Goal: Transaction & Acquisition: Purchase product/service

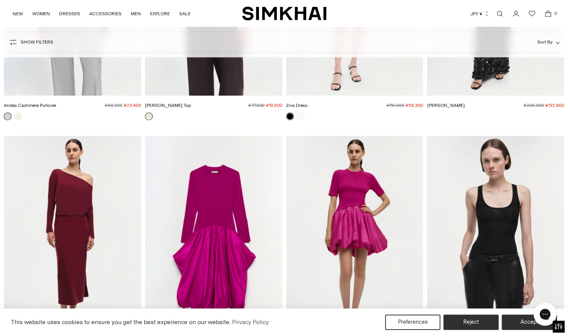
scroll to position [11304, 0]
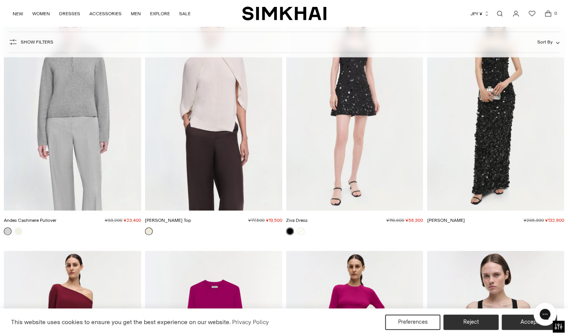
click at [0, 0] on img "Jeannie Cashmere Top" at bounding box center [0, 0] width 0 height 0
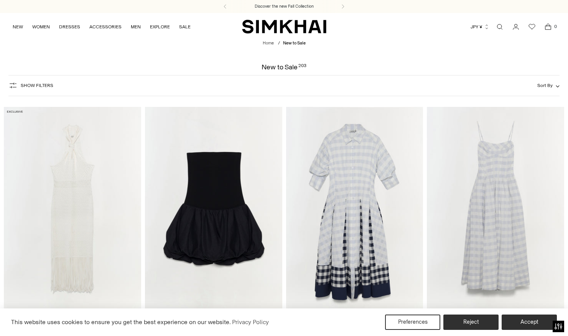
click at [555, 81] on button "Sort By" at bounding box center [548, 85] width 22 height 8
click at [549, 83] on span "Sort By" at bounding box center [544, 85] width 15 height 5
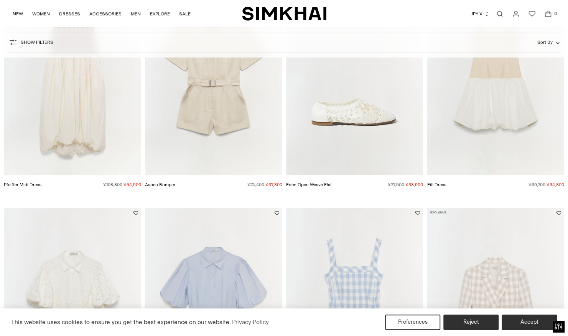
click at [549, 42] on span "Sort By" at bounding box center [544, 41] width 15 height 5
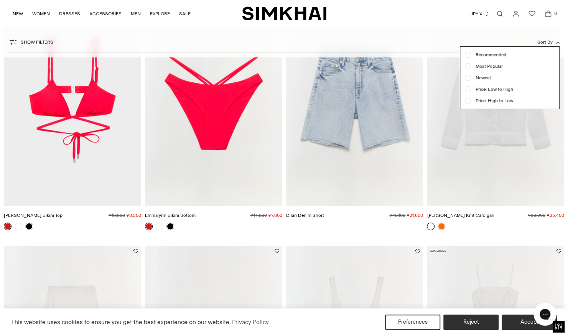
scroll to position [4710, 0]
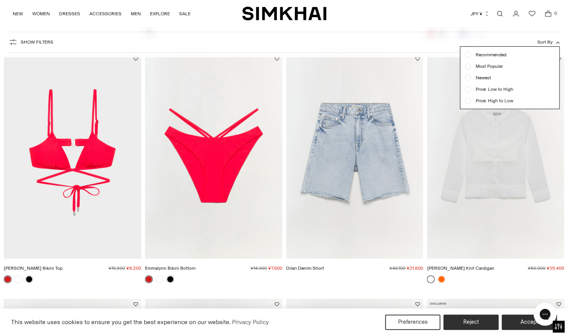
click at [61, 128] on div at bounding box center [284, 168] width 568 height 336
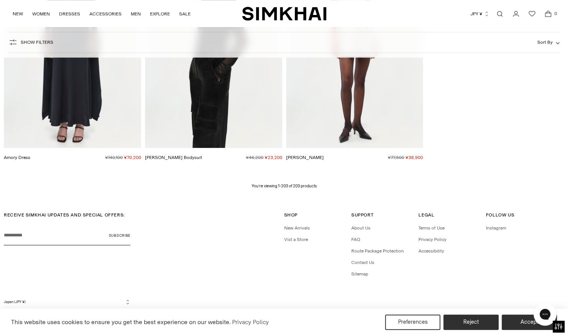
scroll to position [12351, 0]
